Goal: Task Accomplishment & Management: Manage account settings

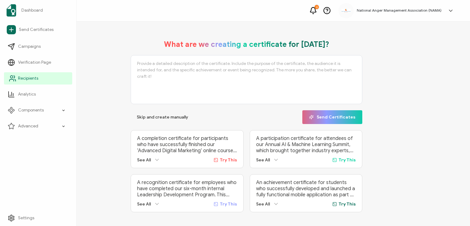
click at [26, 78] on span "Recipients" at bounding box center [28, 78] width 20 height 6
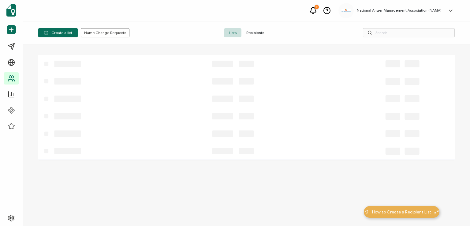
click at [252, 32] on span "Recipients" at bounding box center [255, 32] width 28 height 9
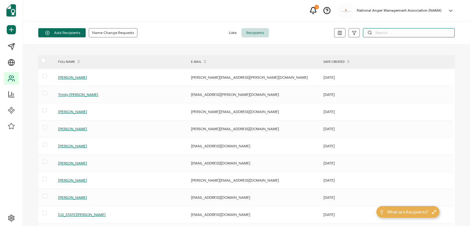
click at [379, 31] on input "text" at bounding box center [409, 32] width 92 height 9
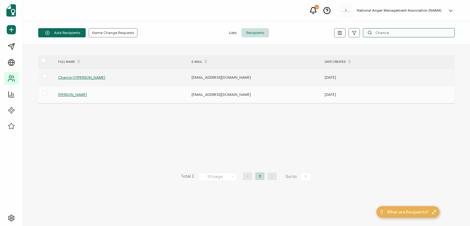
type input "Chance"
click at [72, 76] on span "Chance O'[PERSON_NAME]" at bounding box center [81, 77] width 47 height 5
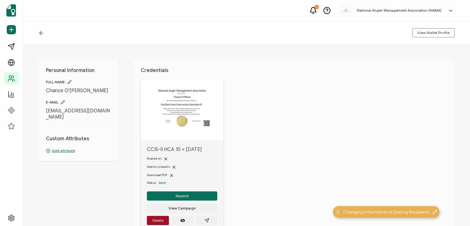
click at [64, 102] on icon at bounding box center [63, 102] width 4 height 4
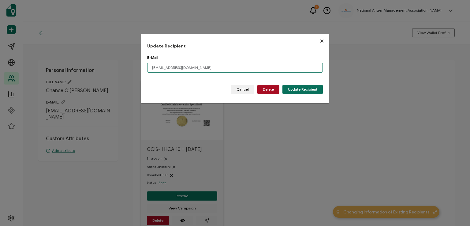
click at [187, 68] on input "[EMAIL_ADDRESS][DOMAIN_NAME]" at bounding box center [235, 68] width 176 height 10
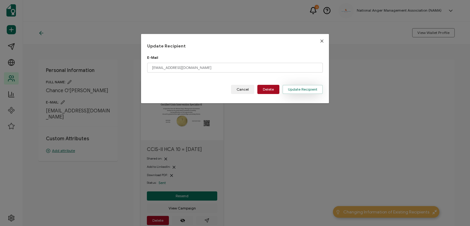
click at [294, 87] on span "Update Recipient" at bounding box center [302, 89] width 29 height 4
type input "[EMAIL_ADDRESS][DOMAIN_NAME]"
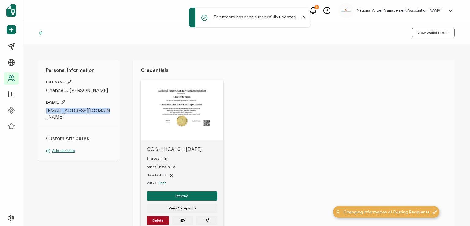
drag, startPoint x: 110, startPoint y: 111, endPoint x: 46, endPoint y: 111, distance: 63.9
click at [46, 111] on span "[EMAIL_ADDRESS][DOMAIN_NAME]" at bounding box center [78, 114] width 64 height 12
copy span "[EMAIL_ADDRESS][DOMAIN_NAME]"
click at [78, 126] on div "Custom Attributes Add attribute" at bounding box center [78, 139] width 64 height 27
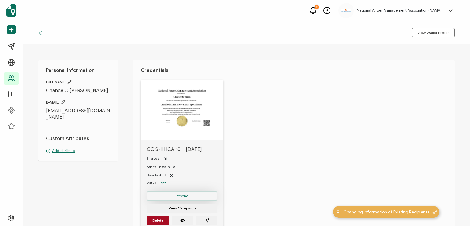
click at [188, 195] on button "Resend" at bounding box center [182, 195] width 70 height 9
